Goal: Task Accomplishment & Management: Manage account settings

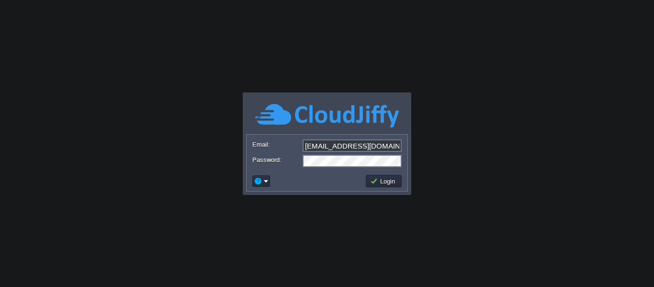
click at [362, 139] on form "Email: [EMAIL_ADDRESS][DOMAIN_NAME] Password:" at bounding box center [326, 152] width 161 height 36
click at [352, 151] on input "[EMAIL_ADDRESS][DOMAIN_NAME]" at bounding box center [351, 145] width 99 height 12
type input "[EMAIL_ADDRESS][DOMAIN_NAME]"
